Goal: Task Accomplishment & Management: Complete application form

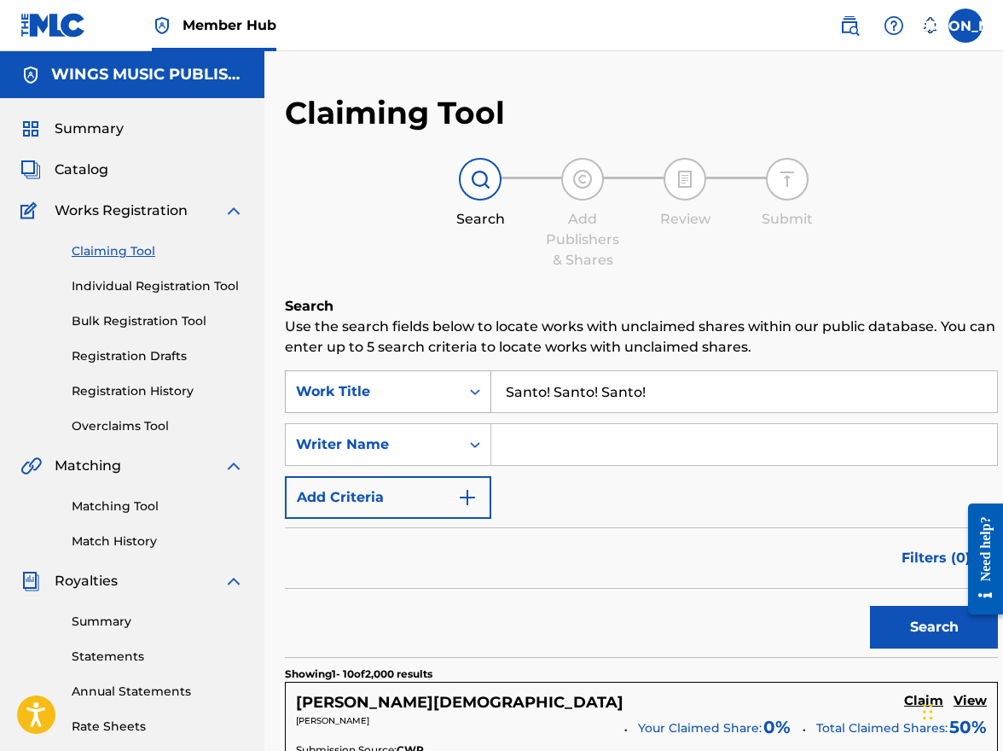
click at [475, 387] on icon "Search Form" at bounding box center [475, 391] width 17 height 17
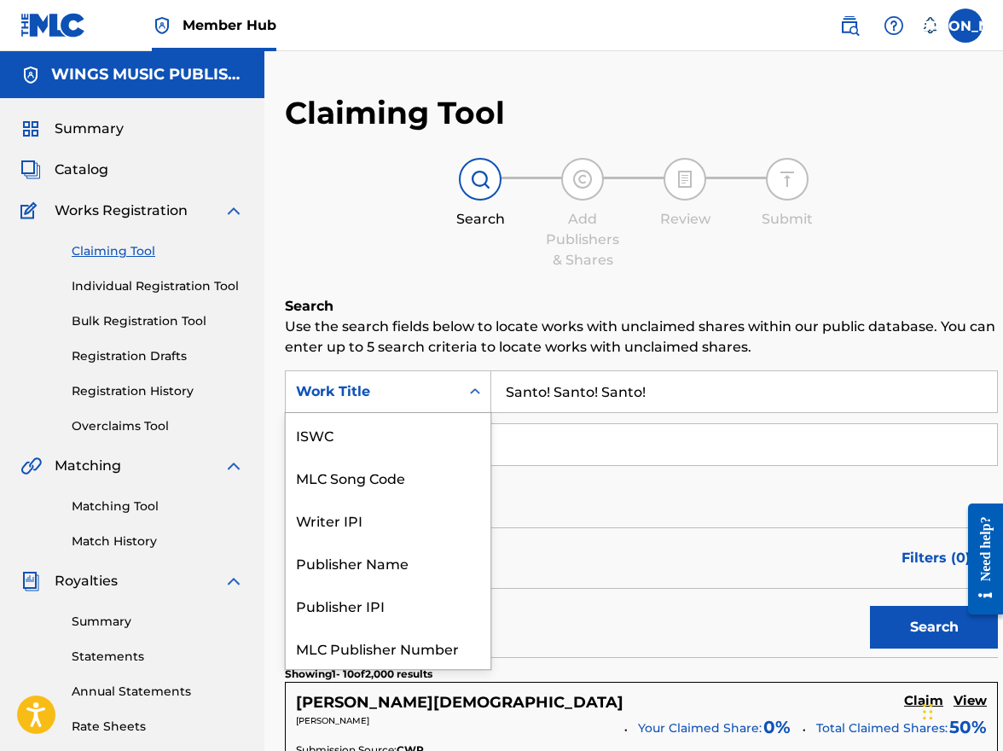
scroll to position [43, 0]
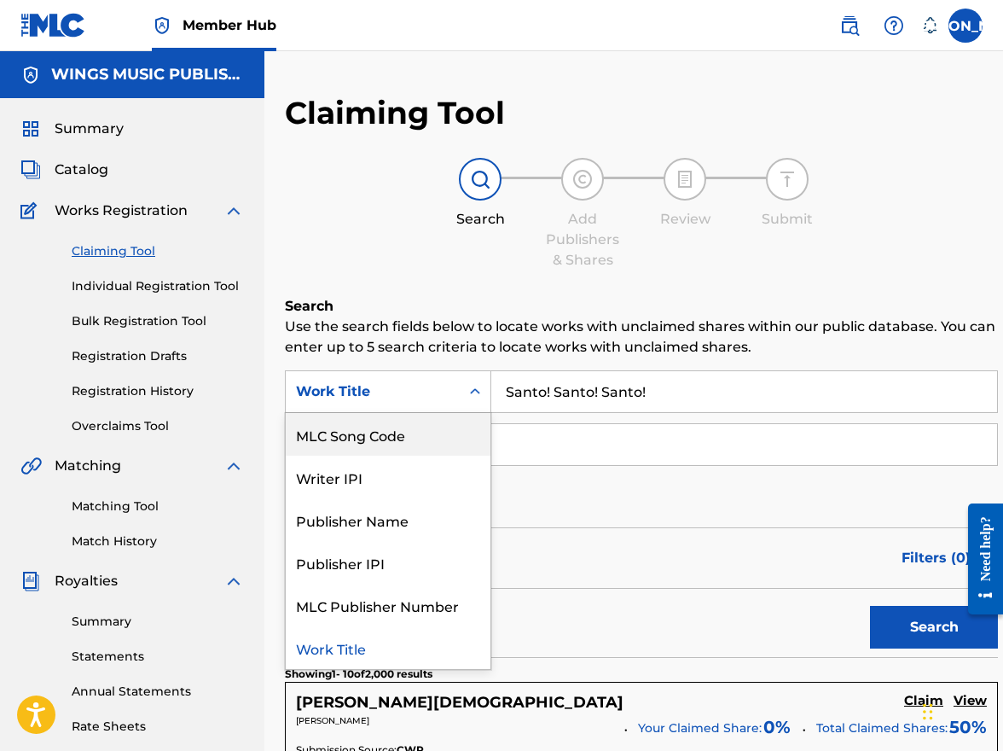
click at [369, 443] on div "MLC Song Code" at bounding box center [388, 434] width 205 height 43
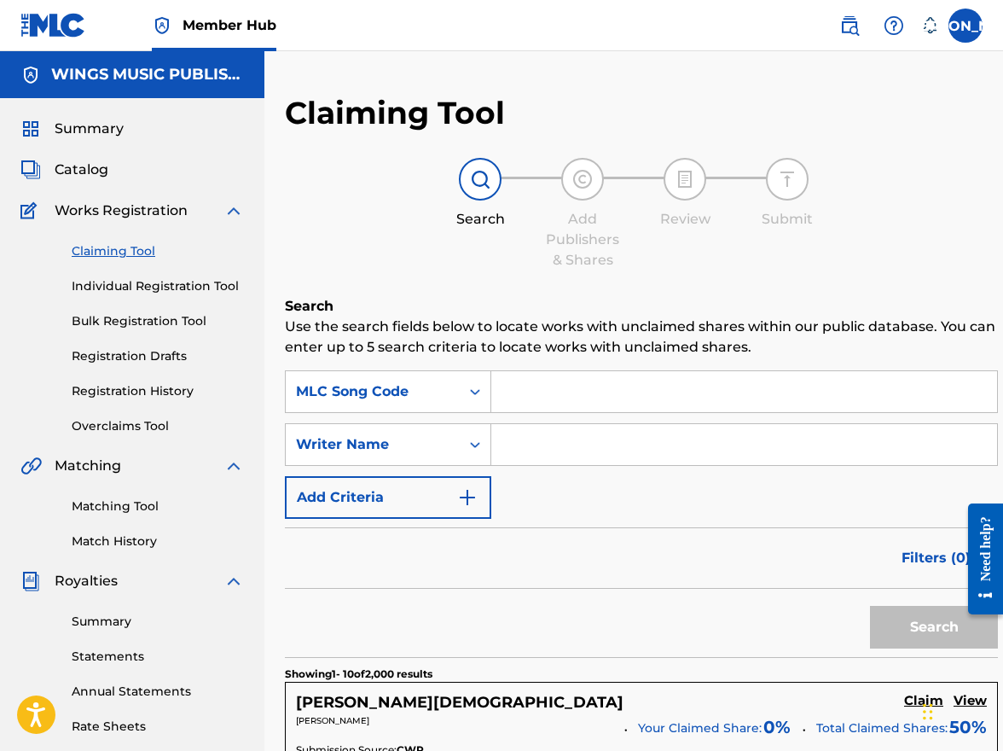
click at [542, 388] on input "Search Form" at bounding box center [744, 391] width 506 height 41
type input "N98X0R"
click at [924, 619] on button "Search" at bounding box center [934, 627] width 128 height 43
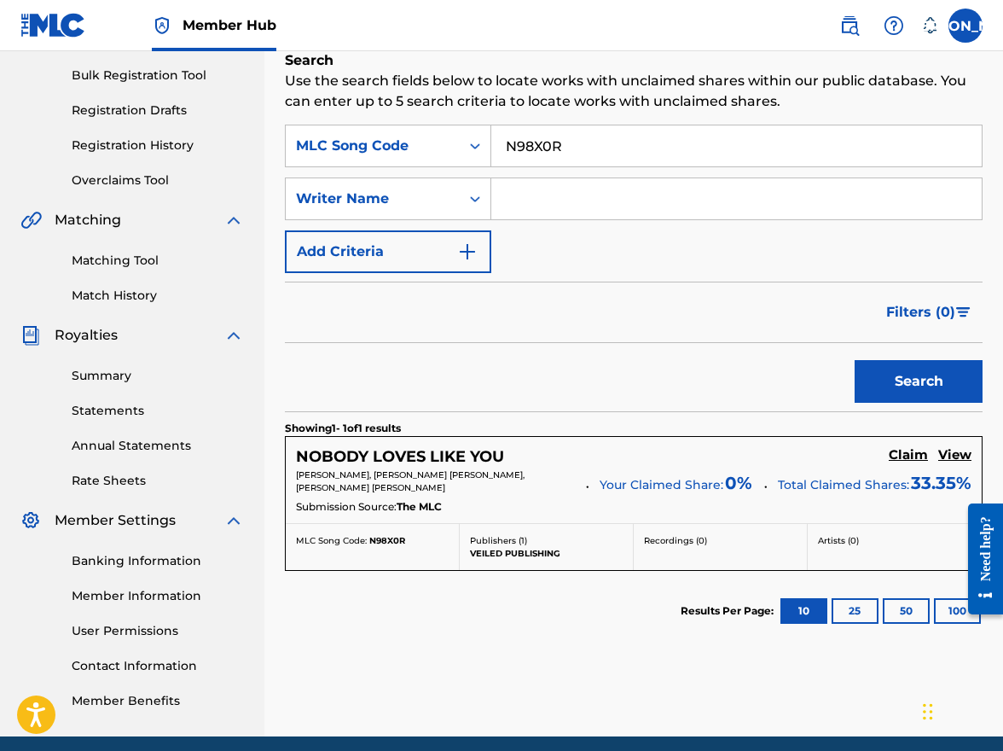
scroll to position [311, 0]
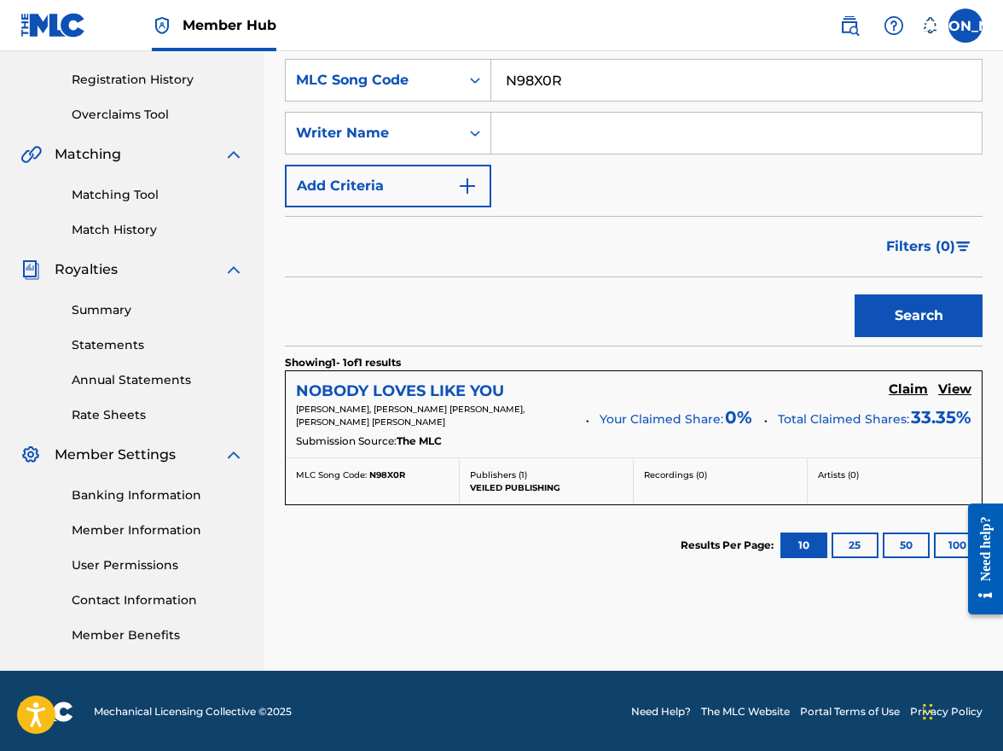
click at [362, 386] on h5 "NOBODY LOVES LIKE YOU" at bounding box center [400, 391] width 208 height 20
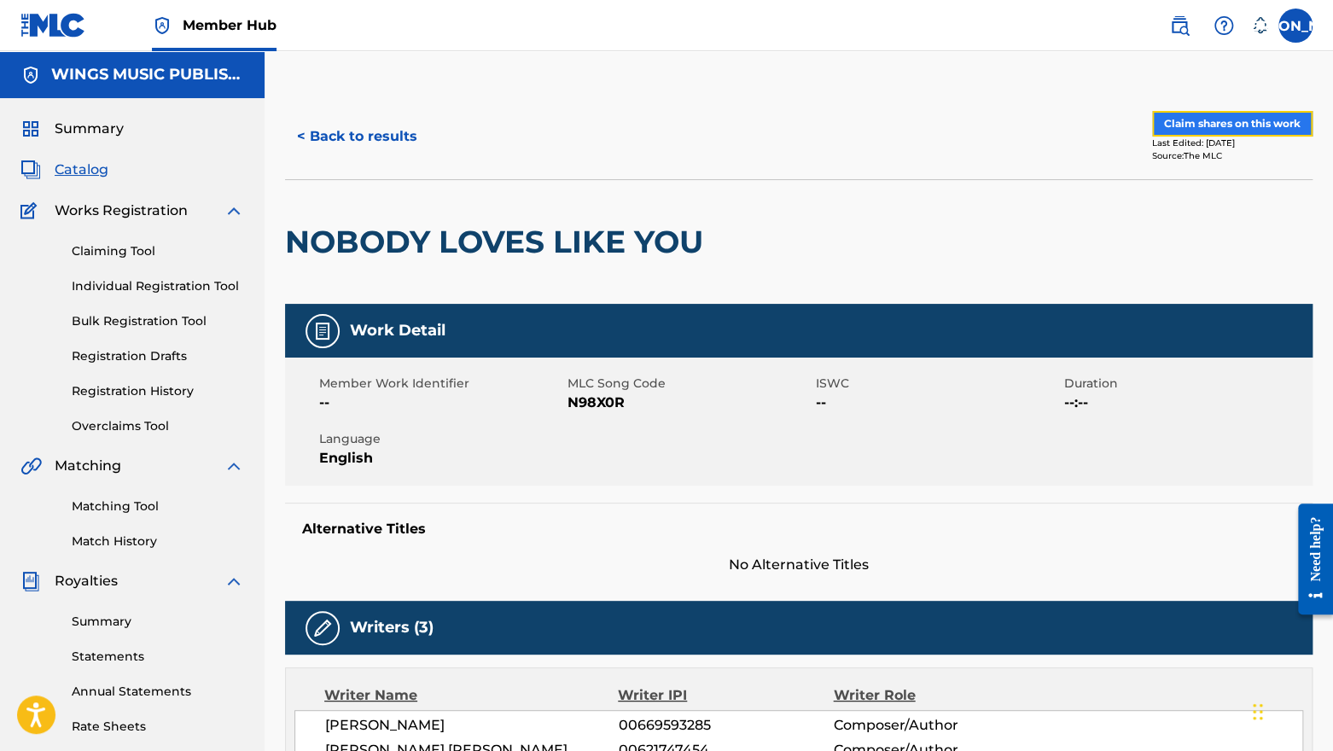
click at [1002, 122] on button "Claim shares on this work" at bounding box center [1232, 124] width 160 height 26
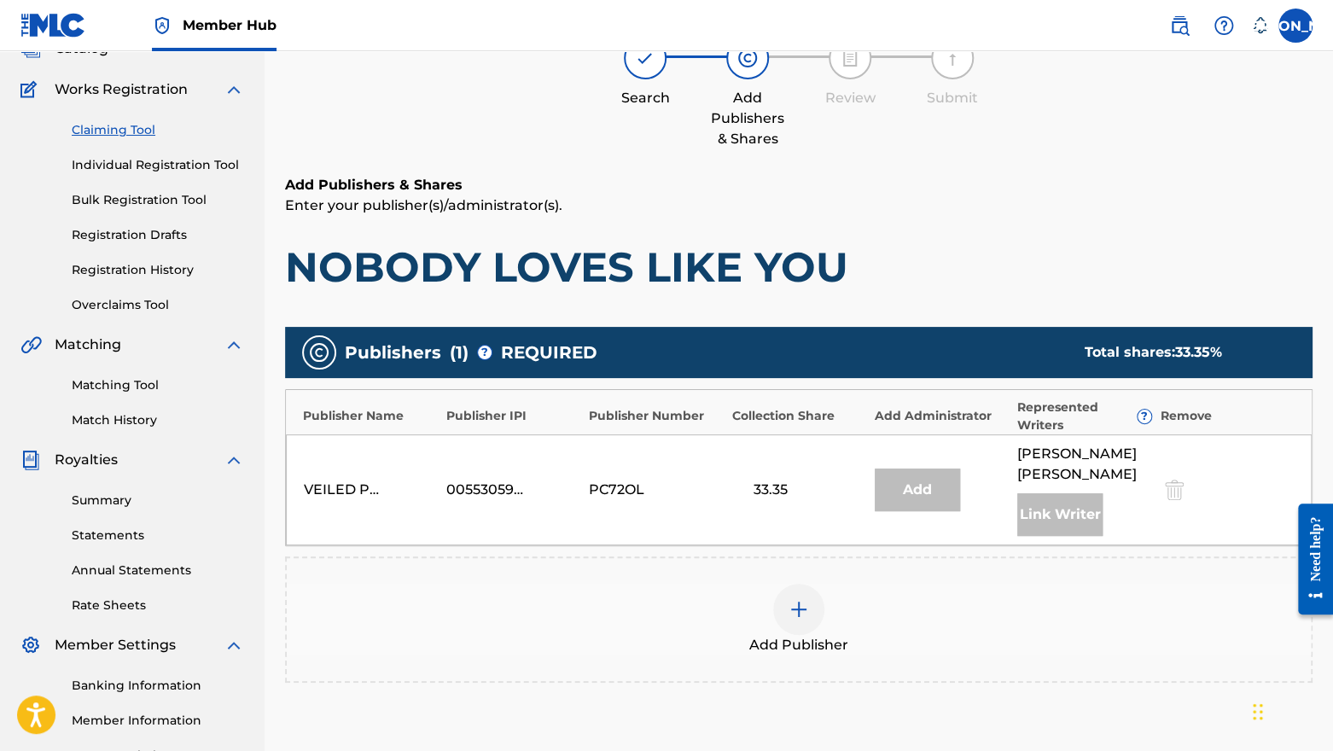
scroll to position [256, 0]
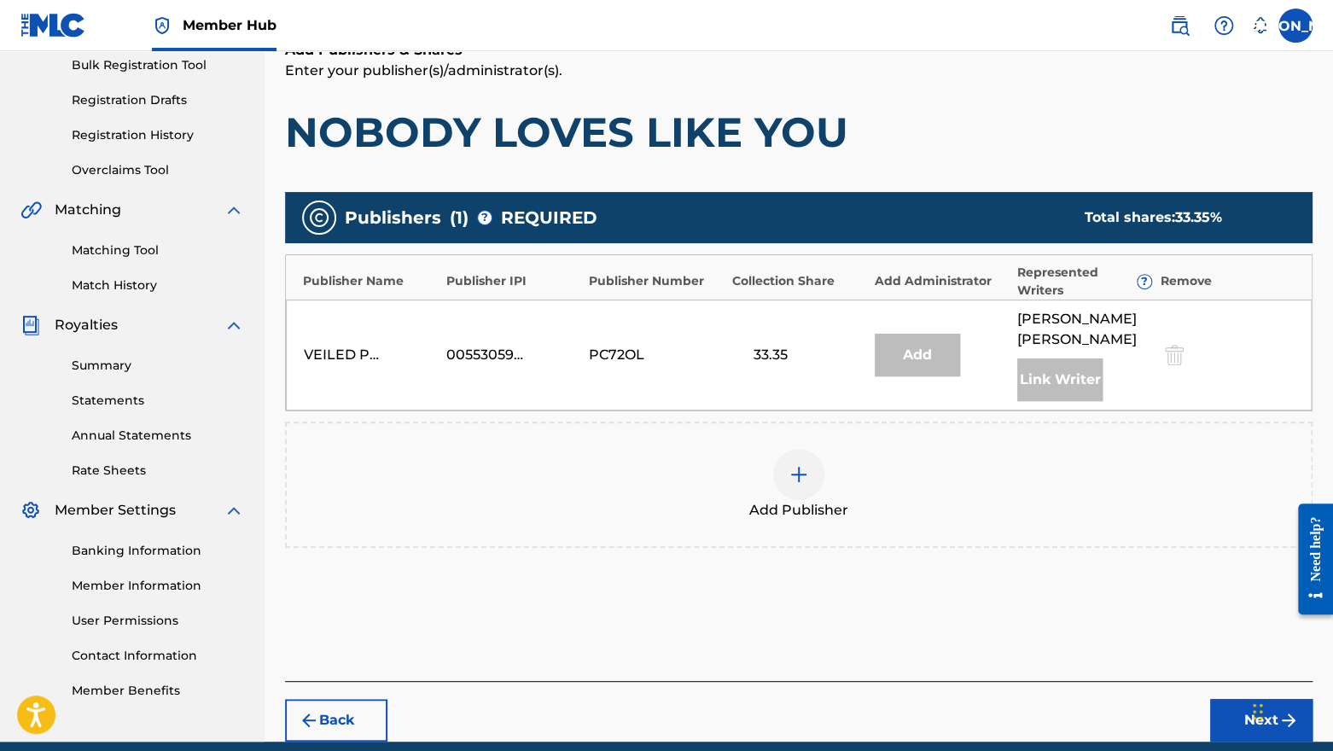
click at [801, 477] on img at bounding box center [798, 474] width 20 height 20
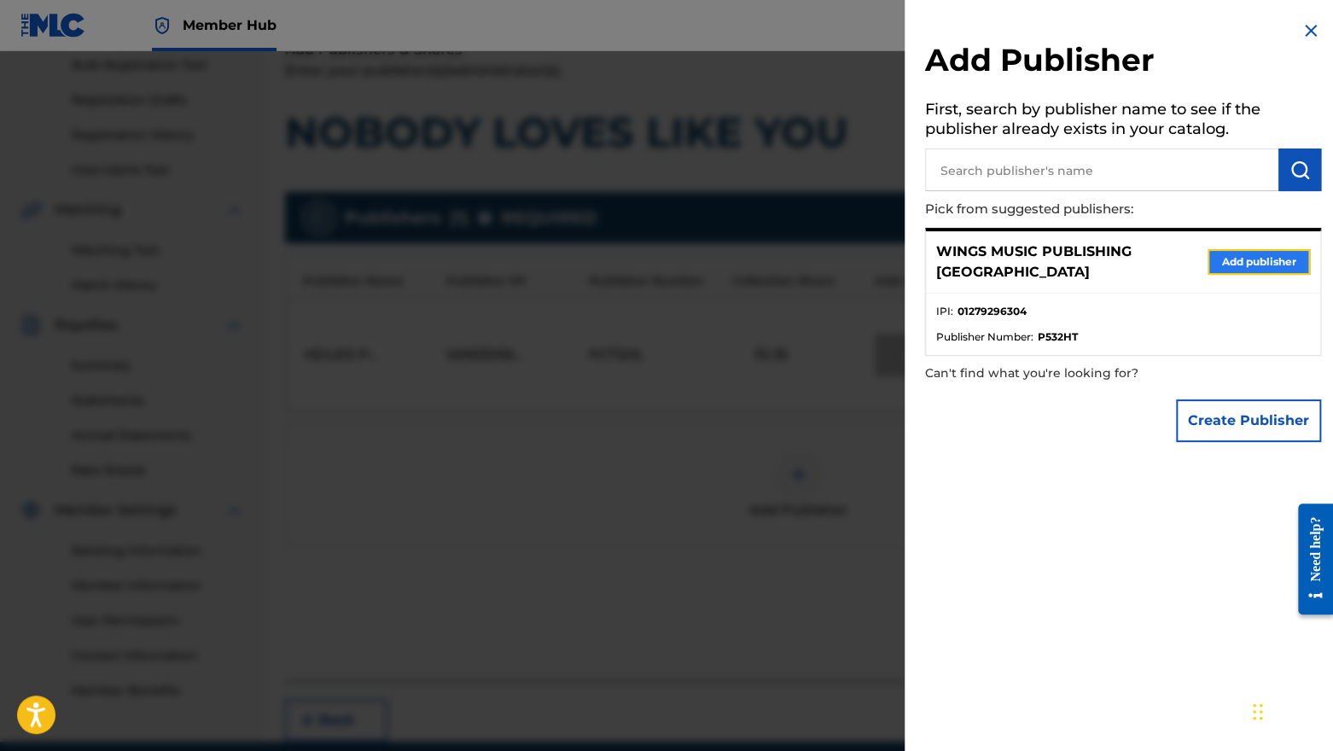
click at [1002, 252] on button "Add publisher" at bounding box center [1258, 262] width 102 height 26
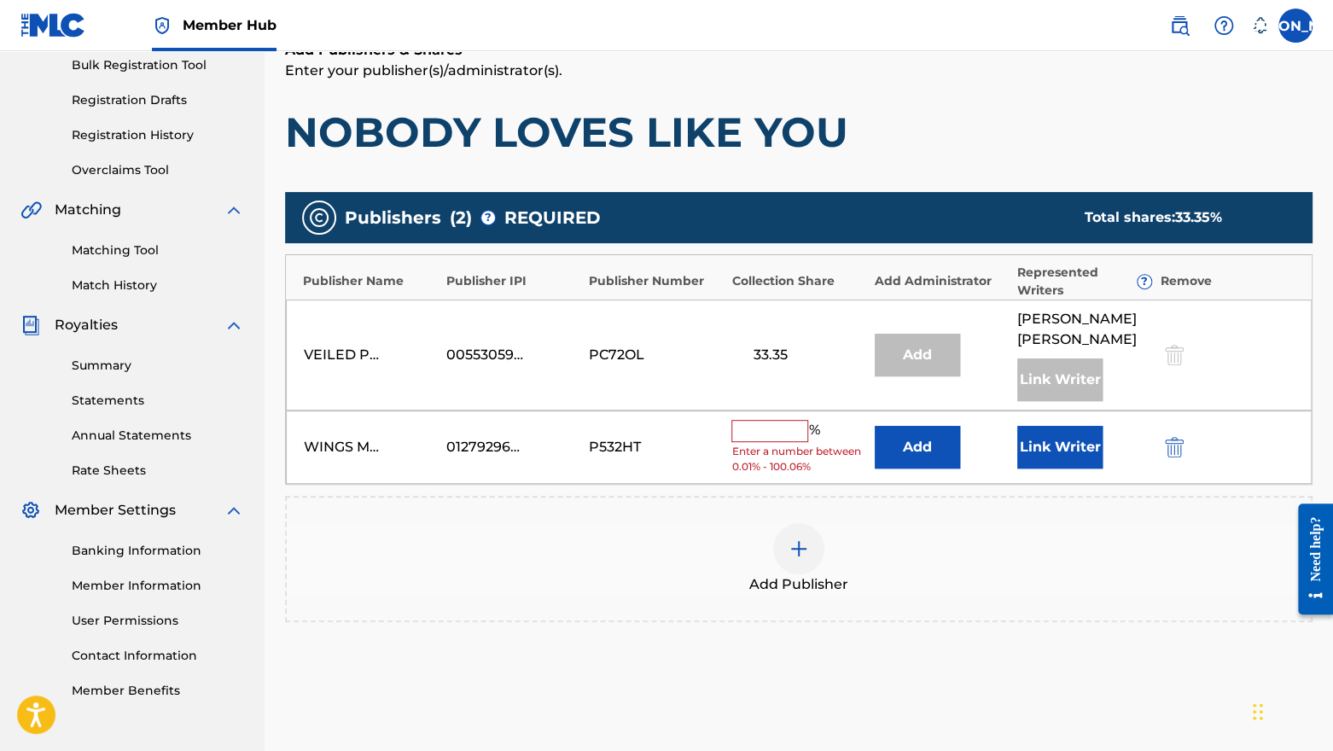
click at [754, 427] on input "text" at bounding box center [769, 431] width 77 height 22
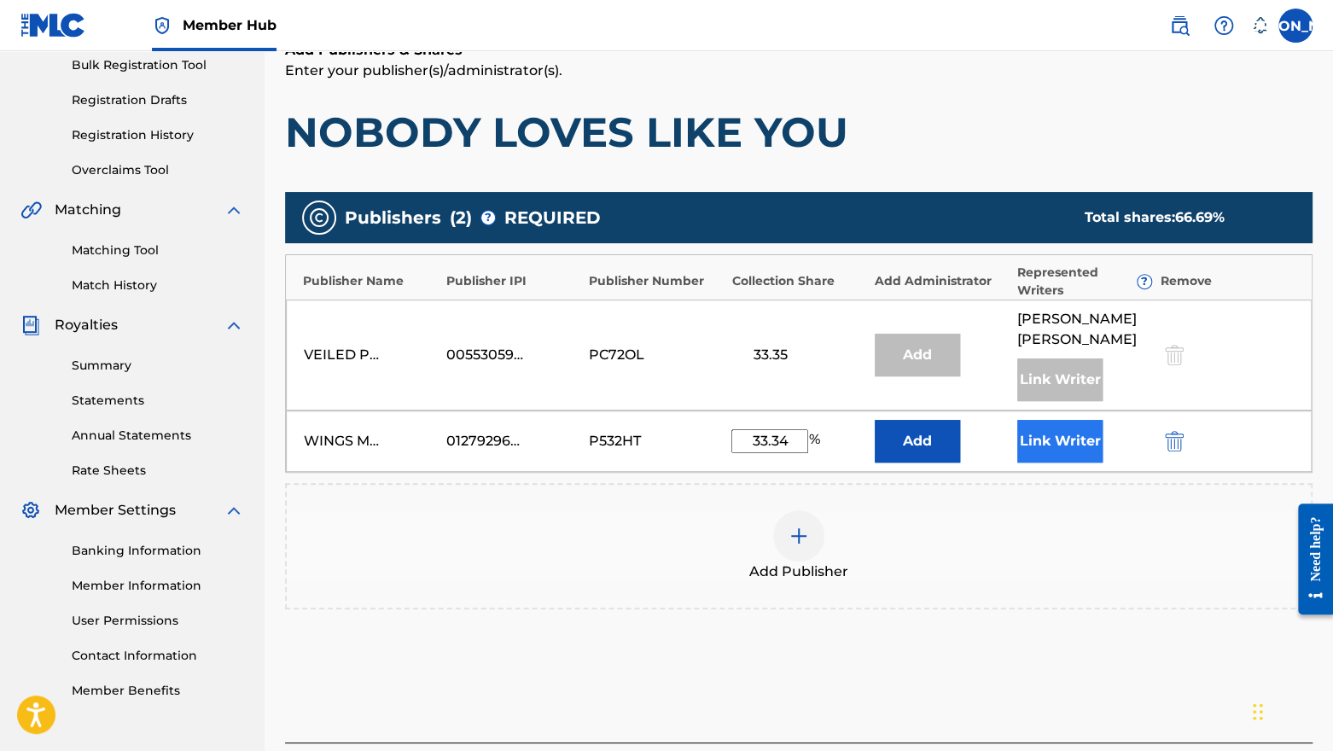
type input "33.34"
click at [1002, 449] on button "Link Writer" at bounding box center [1059, 441] width 85 height 43
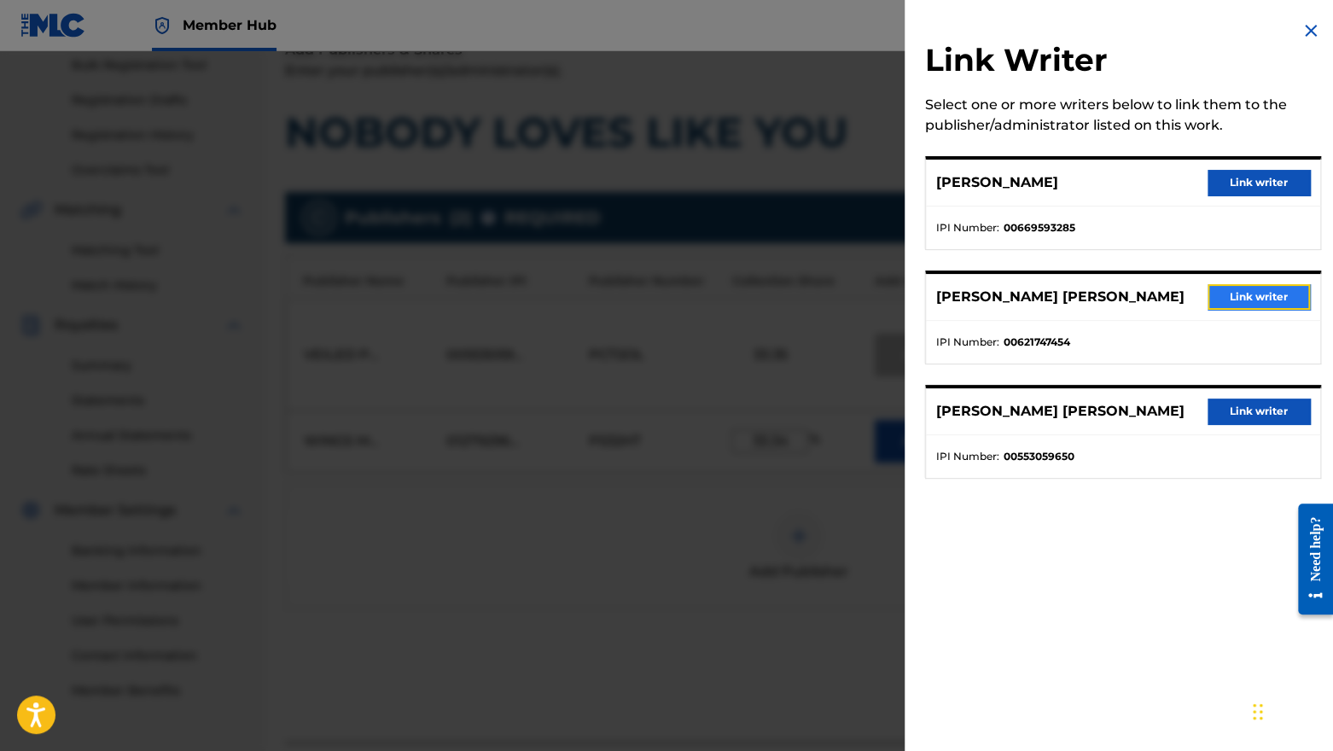
click at [1002, 299] on button "Link writer" at bounding box center [1258, 297] width 102 height 26
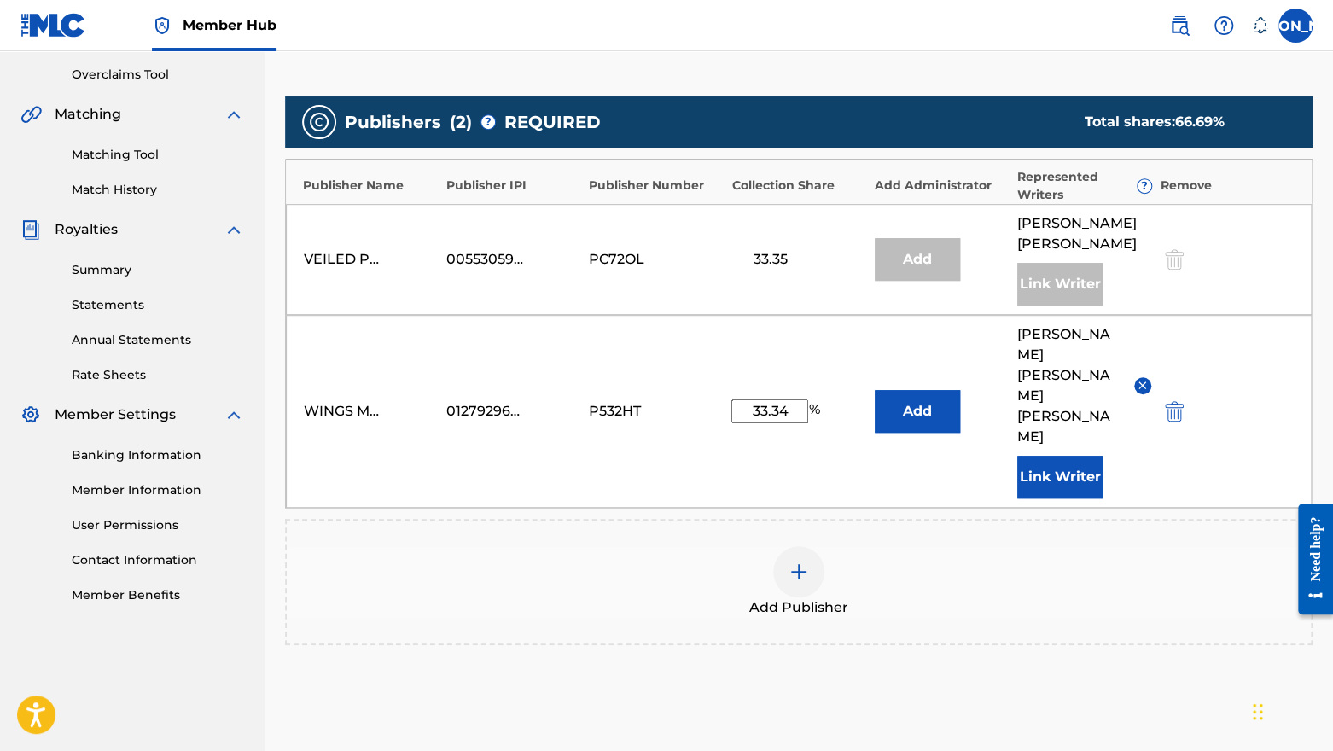
scroll to position [437, 0]
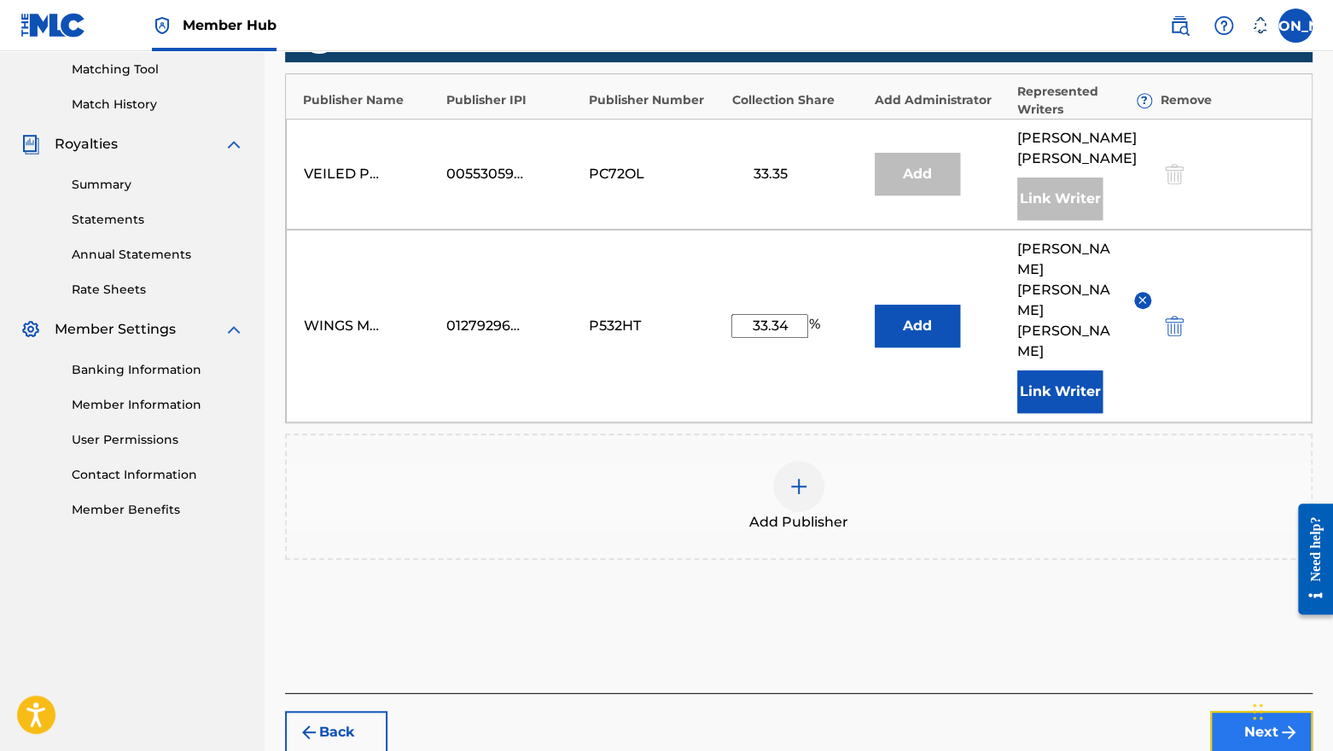
click at [1002, 711] on button "Next" at bounding box center [1261, 732] width 102 height 43
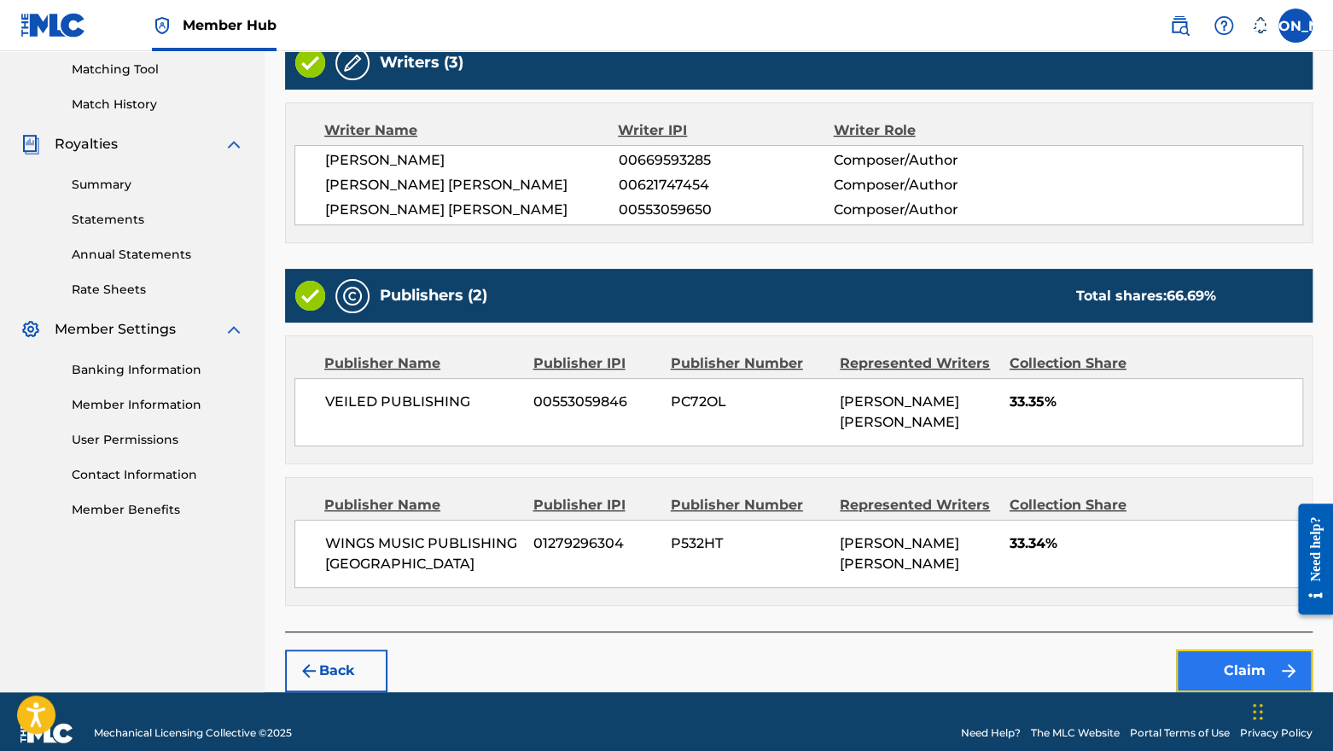
click at [1002, 649] on button "Claim" at bounding box center [1244, 670] width 136 height 43
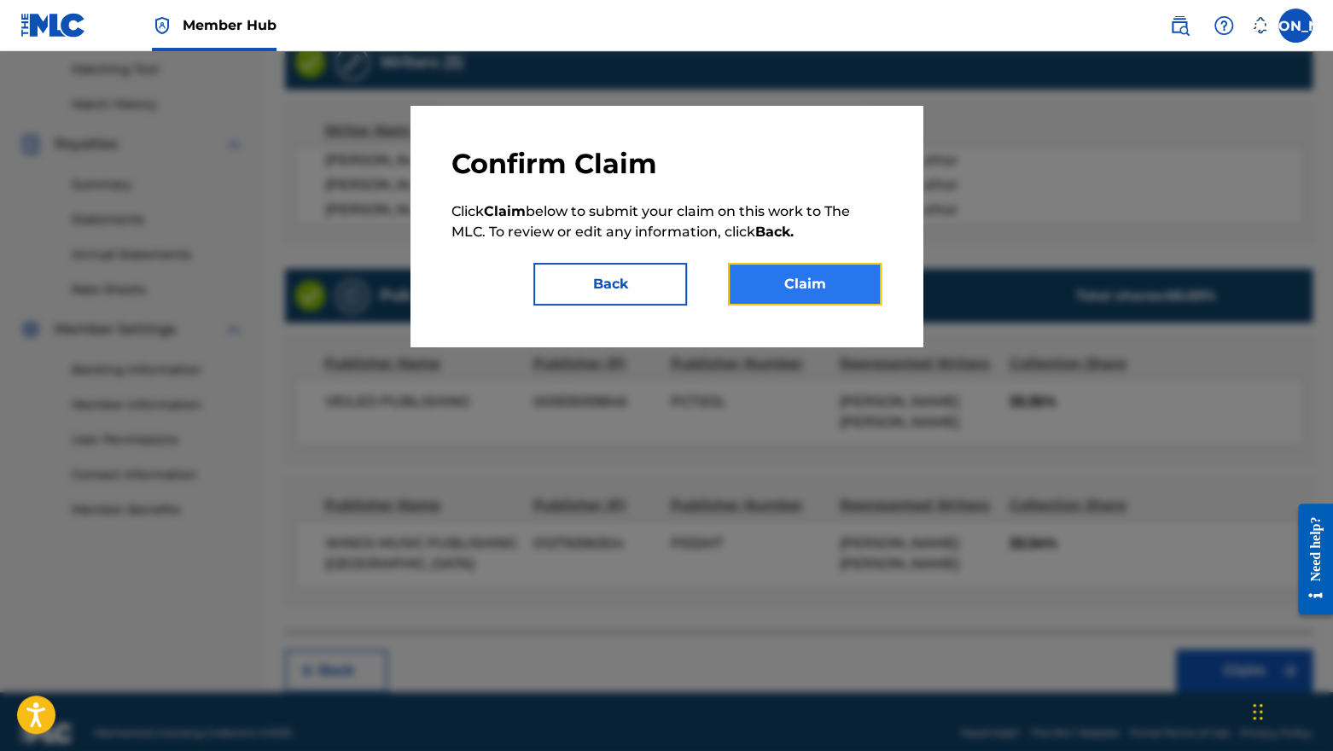
click at [829, 283] on button "Claim" at bounding box center [805, 284] width 154 height 43
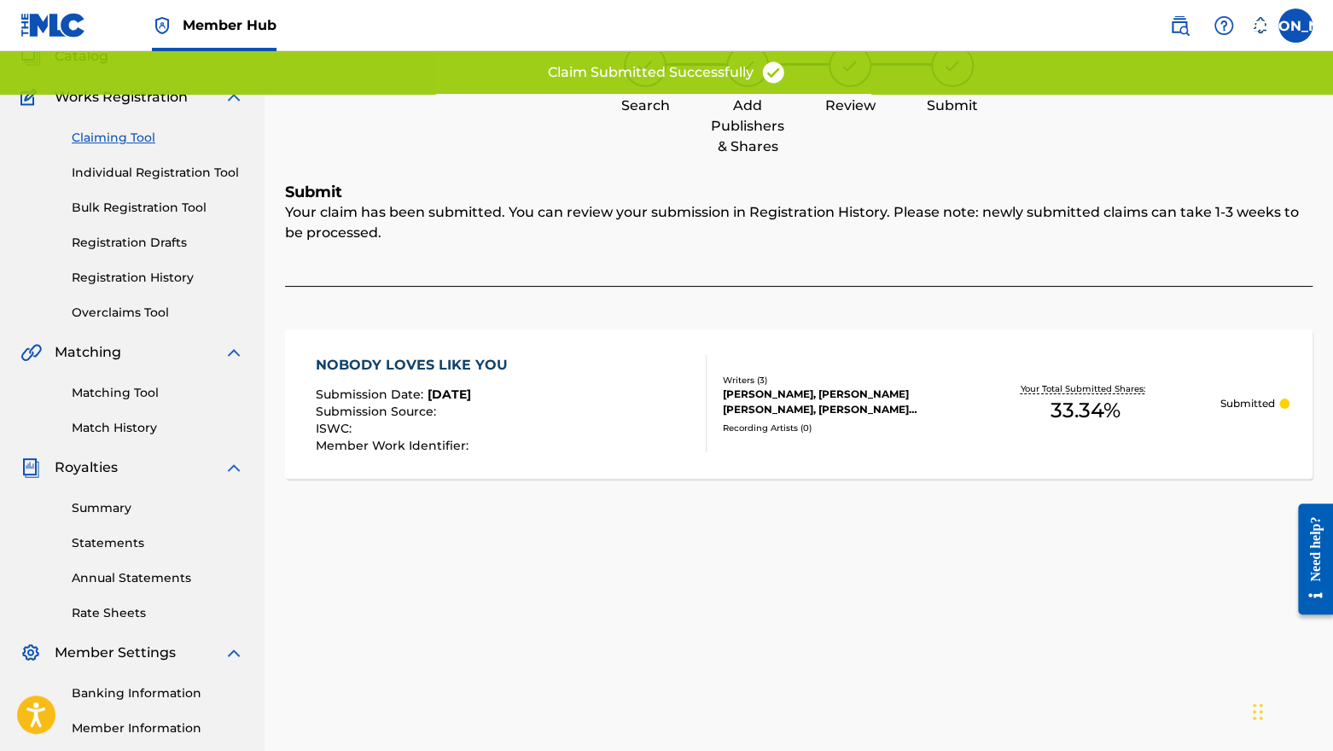
scroll to position [0, 0]
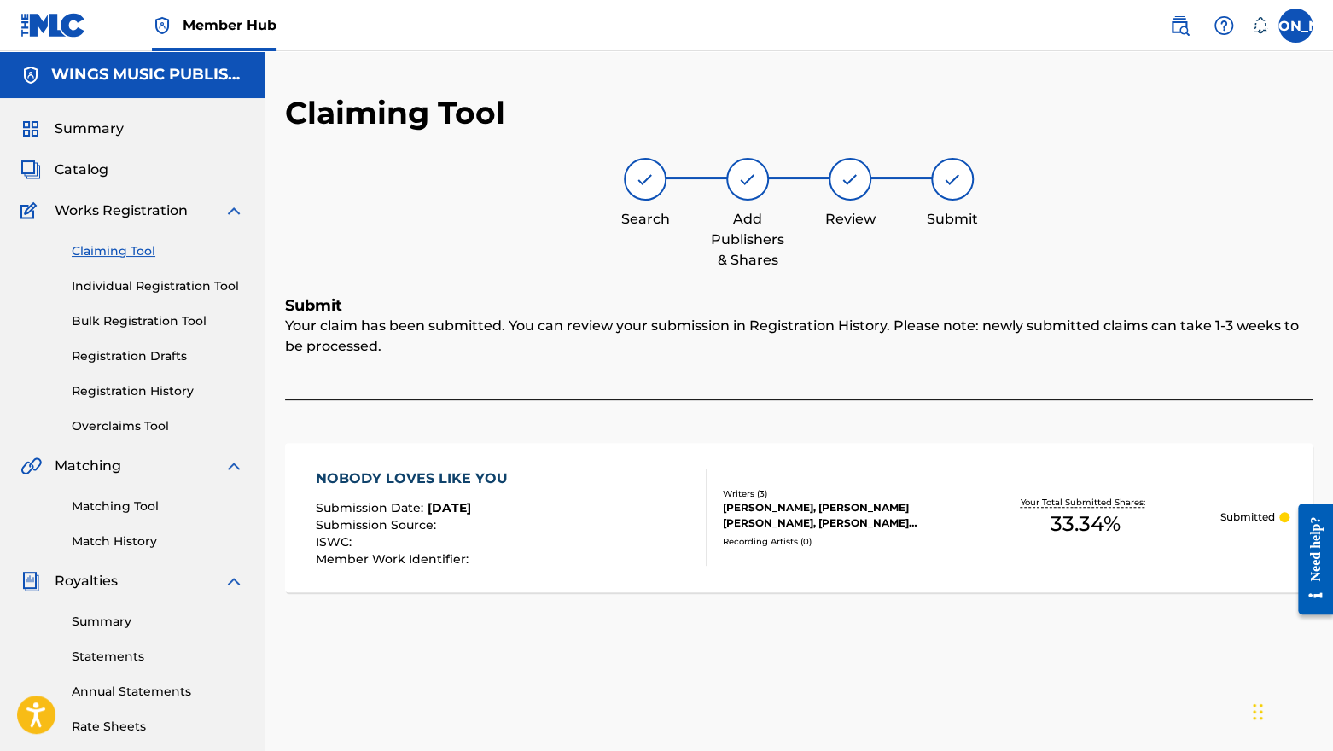
click at [102, 245] on link "Claiming Tool" at bounding box center [158, 251] width 172 height 18
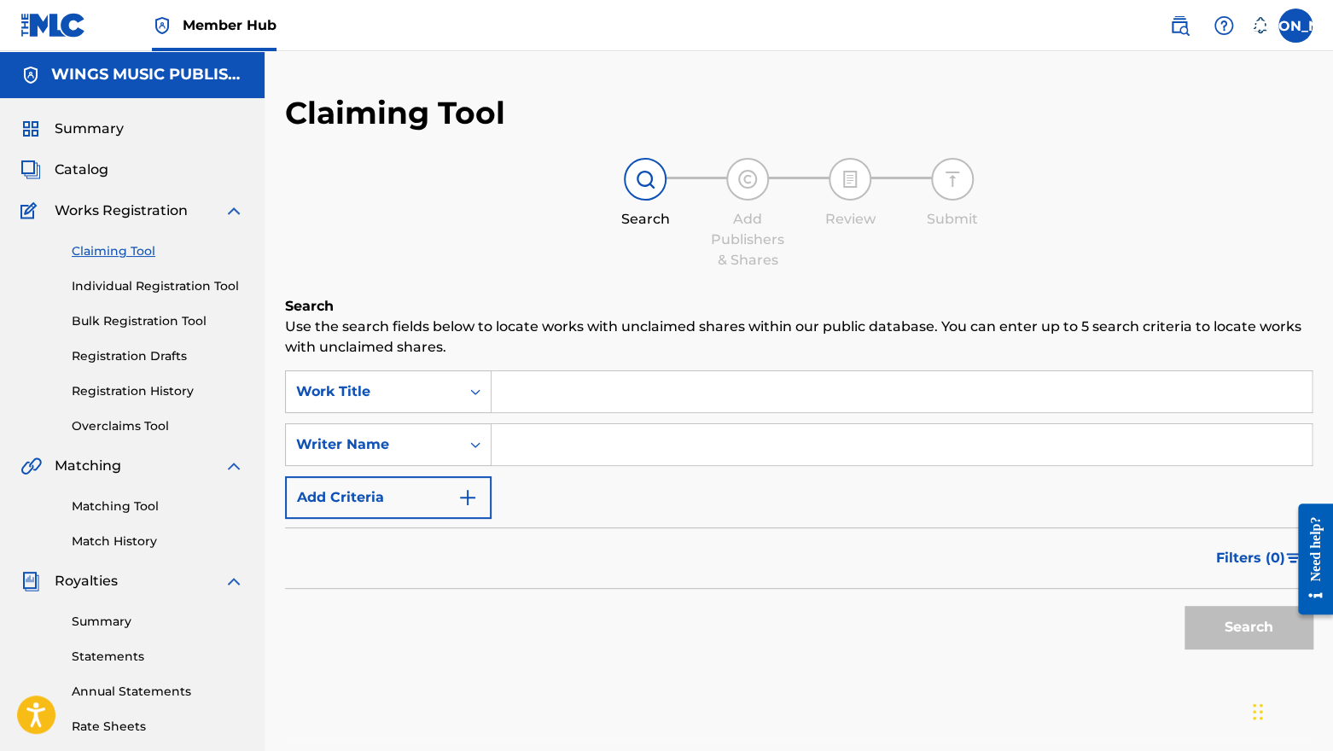
click at [560, 391] on input "Search Form" at bounding box center [901, 391] width 820 height 41
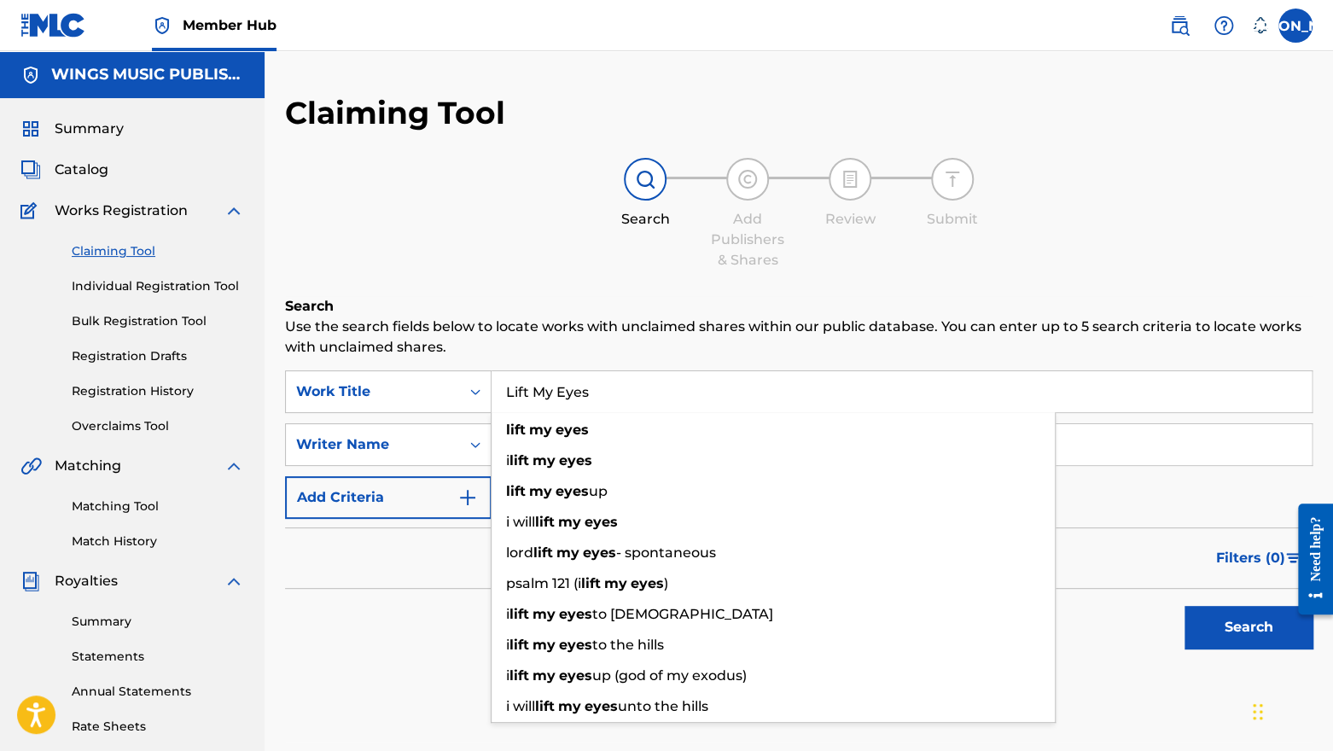
type input "Lift My Eyes"
click at [212, 671] on div "Summary Statements Annual Statements Rate Sheets" at bounding box center [132, 663] width 224 height 144
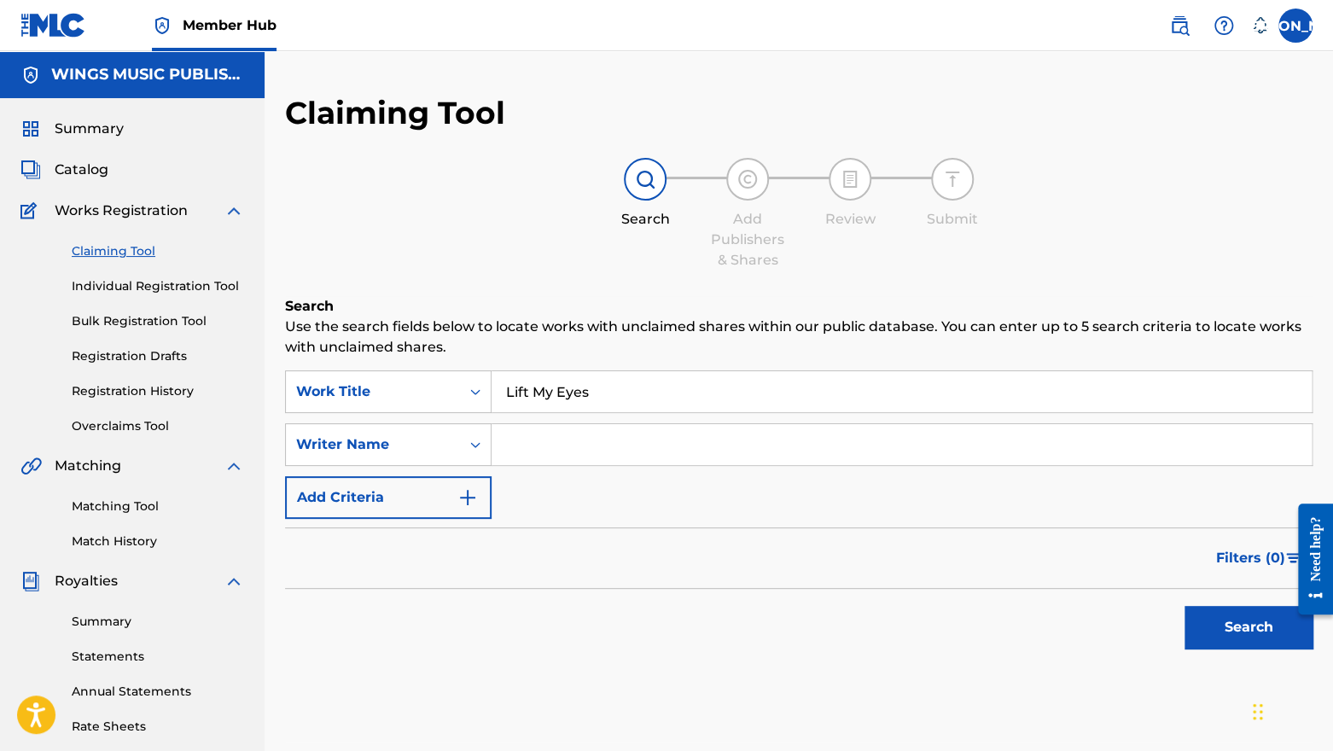
click at [543, 446] on input "Search Form" at bounding box center [901, 444] width 820 height 41
type input "[PERSON_NAME]"
click at [1002, 625] on button "Search" at bounding box center [1248, 627] width 128 height 43
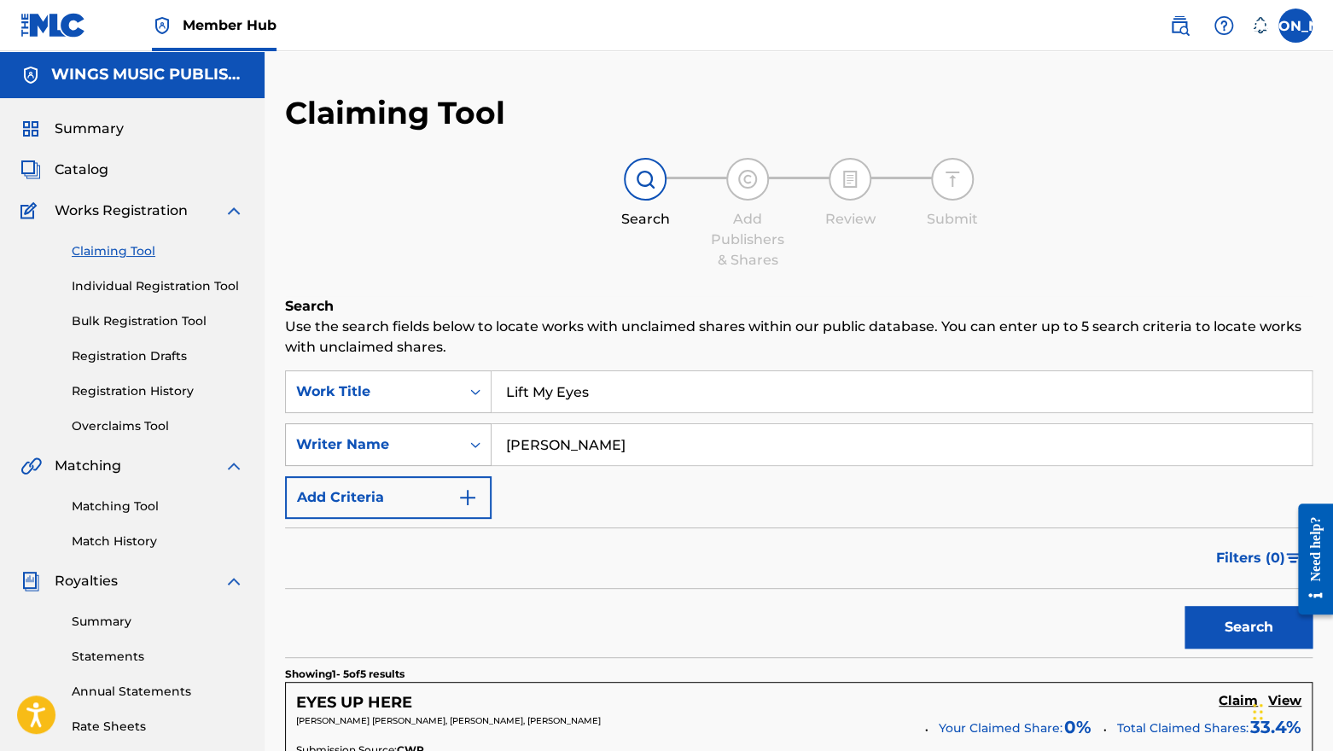
drag, startPoint x: 639, startPoint y: 447, endPoint x: 428, endPoint y: 435, distance: 211.1
click at [428, 435] on div "SearchWithCriteriae14fd63f-9086-44f7-bebb-b994d64cc4a7 Writer Name [PERSON_NAME]" at bounding box center [798, 444] width 1027 height 43
click at [1002, 606] on button "Search" at bounding box center [1248, 627] width 128 height 43
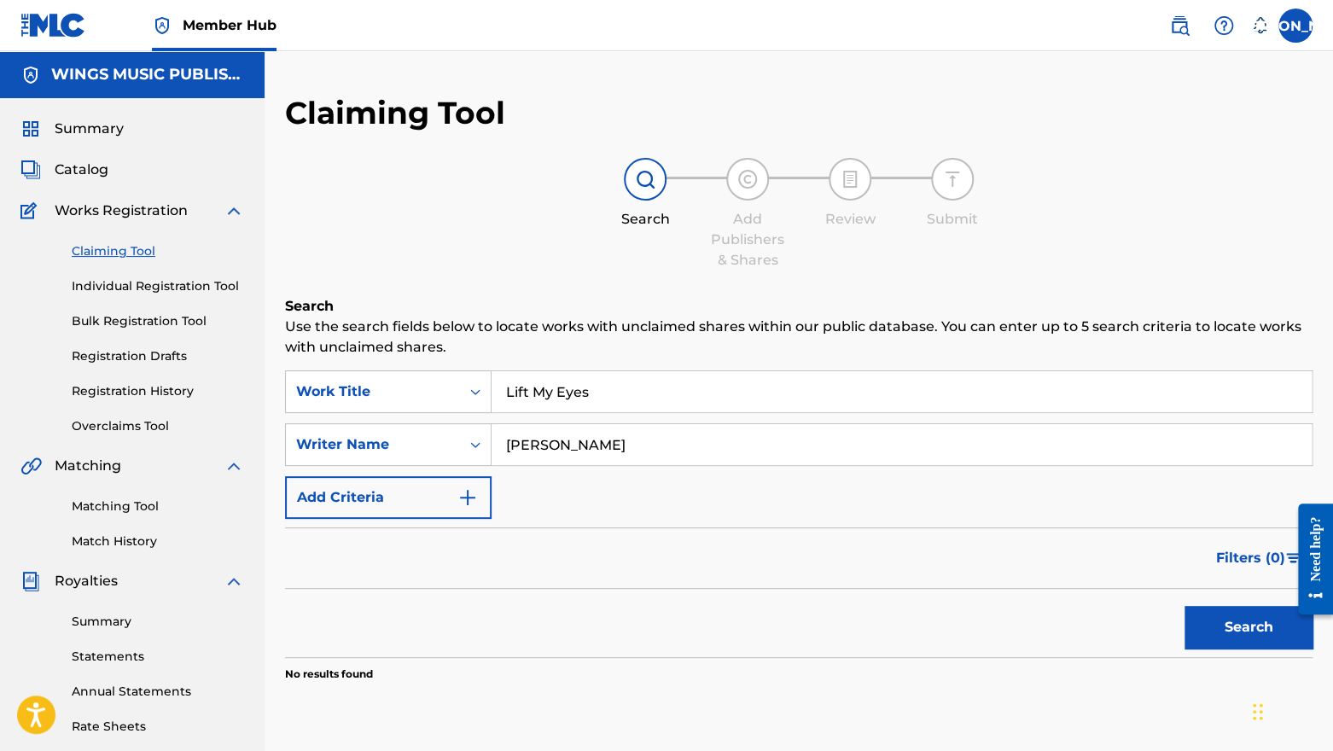
click at [578, 444] on input "[PERSON_NAME]" at bounding box center [901, 444] width 820 height 41
type input "[PERSON_NAME]"
click at [1002, 621] on button "Search" at bounding box center [1248, 627] width 128 height 43
